Goal: Complete application form

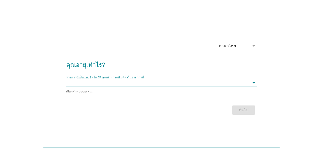
click at [141, 84] on input "รายการนี้เป็นแบบอัตโนมัติ คุณสามารถพิมพ์ลงในรายการนี้" at bounding box center [158, 83] width 184 height 8
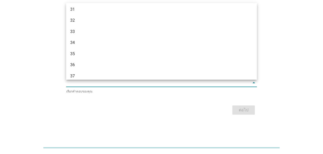
scroll to position [150, 0]
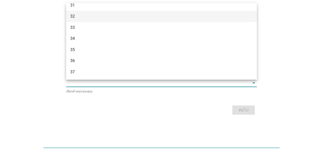
click at [131, 17] on div "32" at bounding box center [153, 16] width 167 height 6
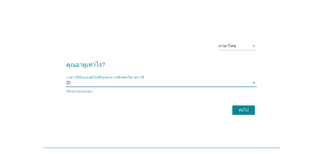
click at [245, 113] on button "ต่อไป" at bounding box center [243, 109] width 22 height 9
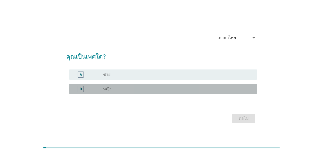
click at [117, 88] on div "radio_button_unchecked หญิง" at bounding box center [176, 88] width 146 height 5
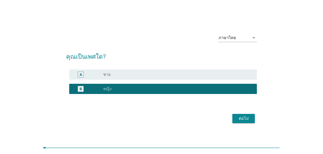
click at [241, 119] on div "ต่อไป" at bounding box center [244, 118] width 14 height 6
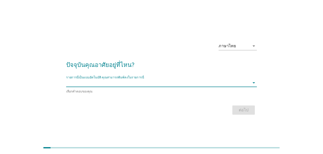
click at [166, 84] on input "รายการนี้เป็นแบบอัตโนมัติ คุณสามารถพิมพ์ลงในรายการนี้" at bounding box center [158, 83] width 184 height 8
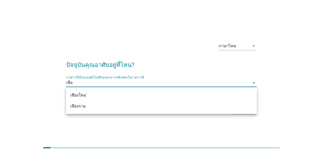
type input "เชียง"
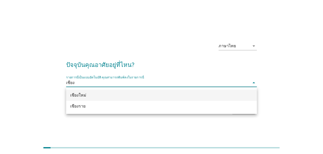
click at [103, 94] on div "เชียงใหม่" at bounding box center [153, 95] width 167 height 6
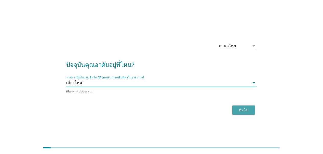
click at [244, 109] on div "ต่อไป" at bounding box center [244, 110] width 14 height 6
